Goal: Information Seeking & Learning: Understand process/instructions

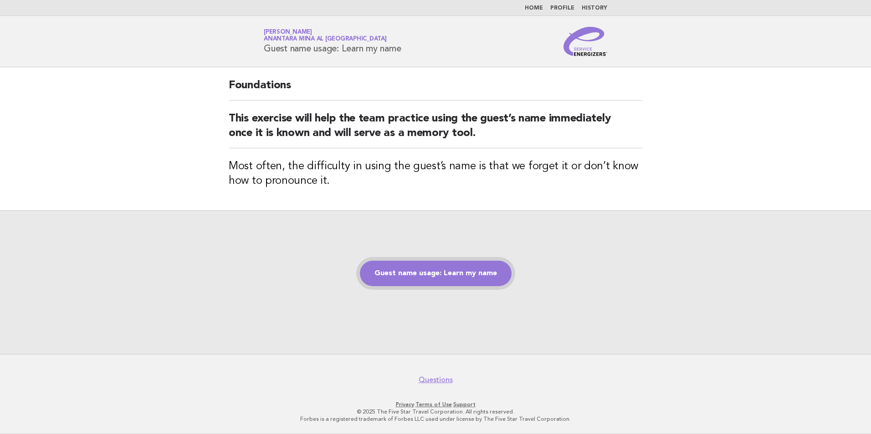
click at [455, 285] on link "Guest name usage: Learn my name" at bounding box center [436, 274] width 152 height 26
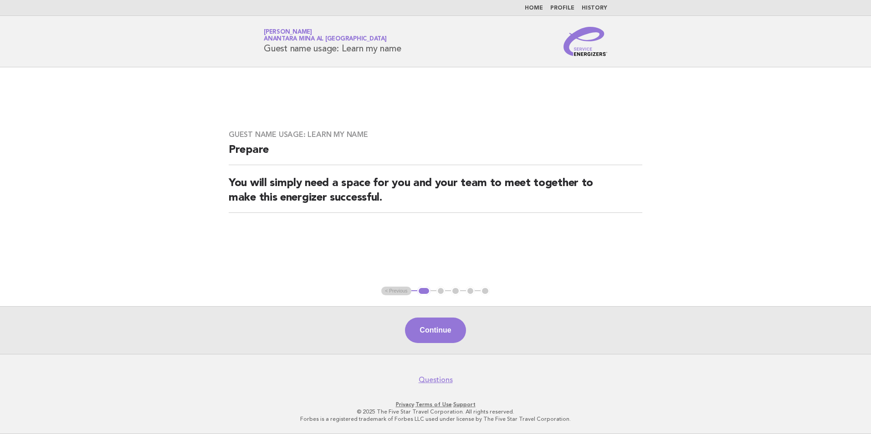
click at [401, 332] on div "Continue" at bounding box center [435, 330] width 871 height 48
click at [422, 332] on button "Continue" at bounding box center [435, 331] width 61 height 26
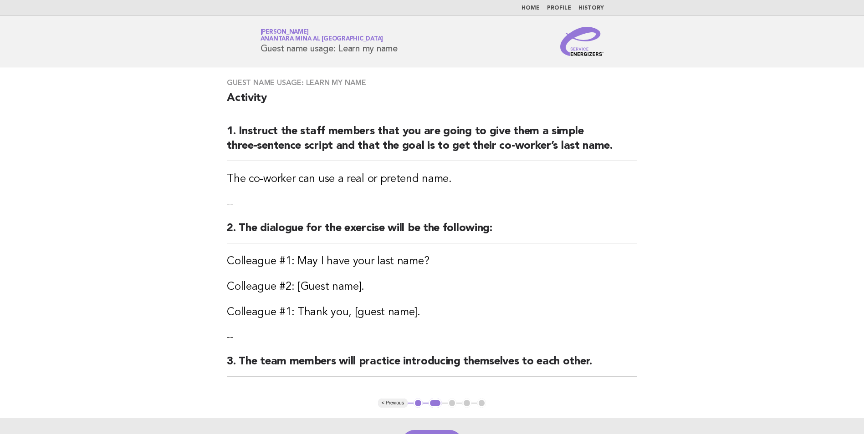
scroll to position [46, 0]
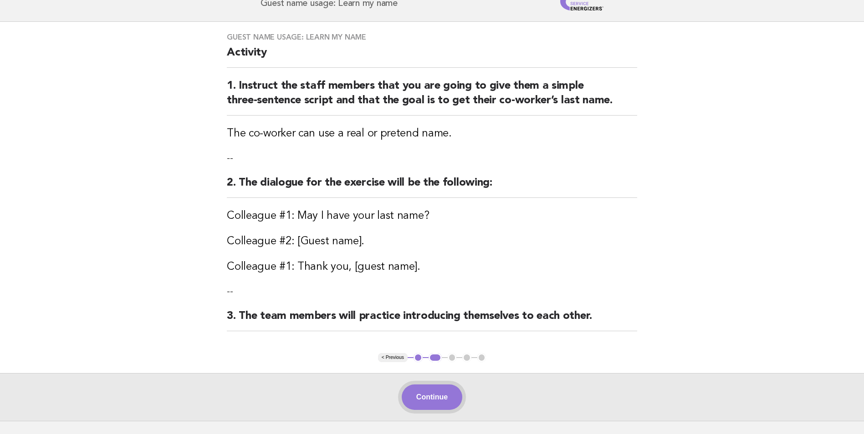
click at [460, 406] on button "Continue" at bounding box center [432, 398] width 61 height 26
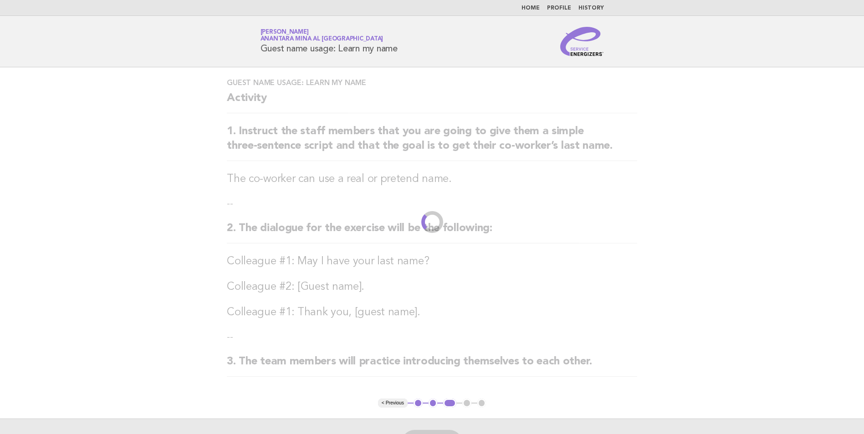
scroll to position [38, 0]
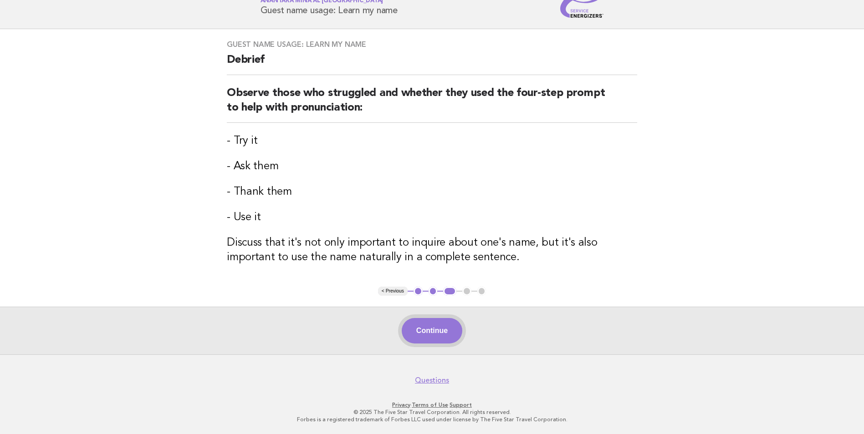
click at [411, 321] on button "Continue" at bounding box center [432, 331] width 61 height 26
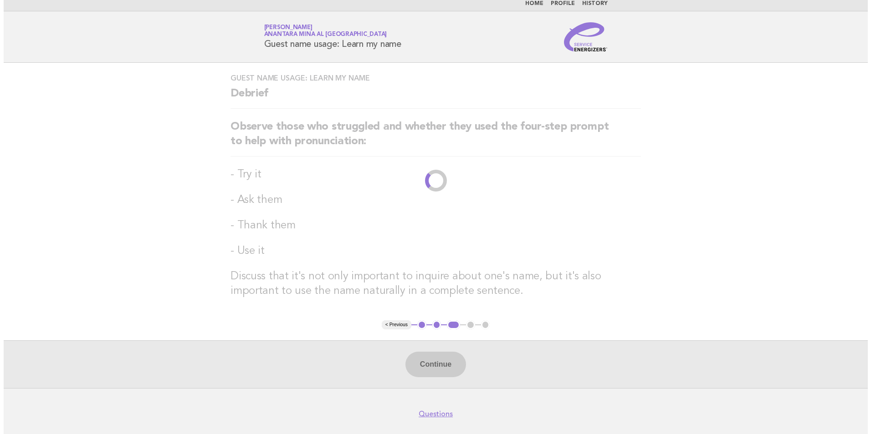
scroll to position [0, 0]
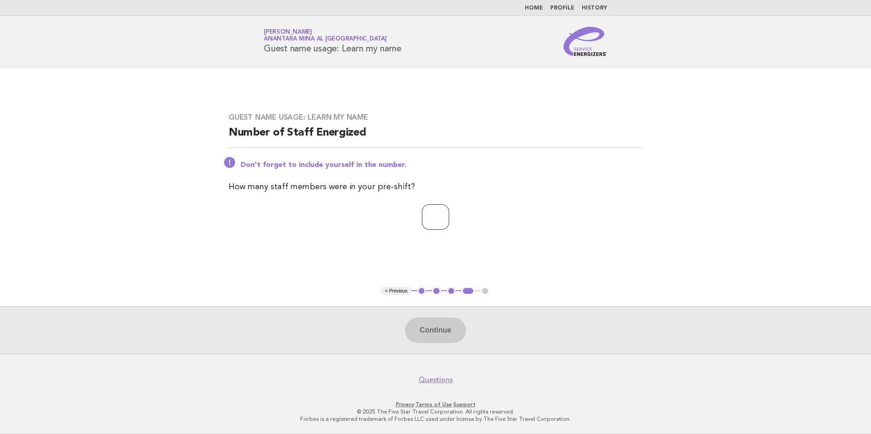
drag, startPoint x: 435, startPoint y: 224, endPoint x: 434, endPoint y: 257, distance: 33.7
click at [436, 226] on input "number" at bounding box center [435, 217] width 27 height 26
type input "*"
click at [453, 317] on div "Continue" at bounding box center [435, 330] width 871 height 48
click at [453, 321] on button "Continue" at bounding box center [435, 331] width 61 height 26
